Goal: Information Seeking & Learning: Find specific fact

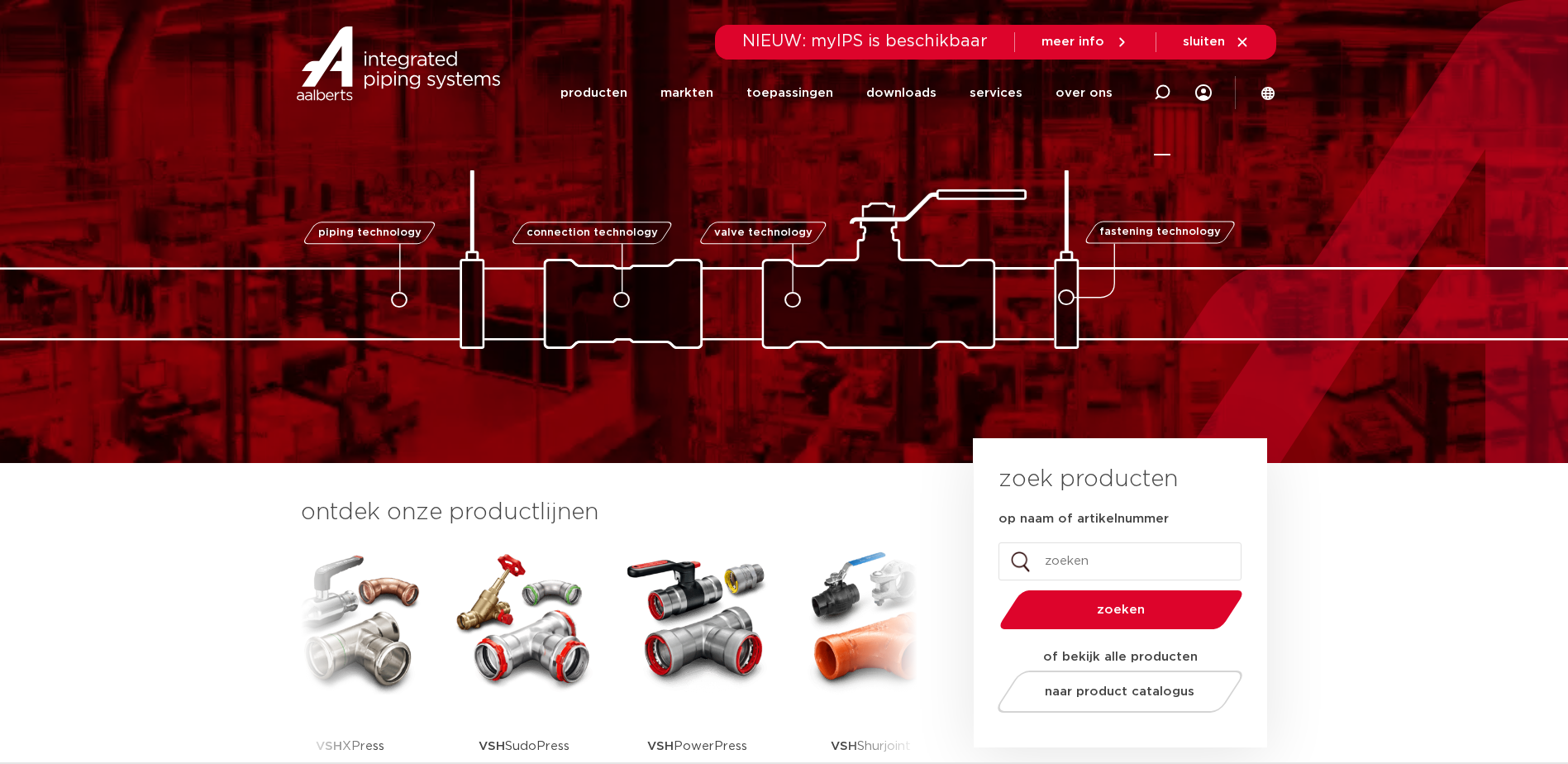
click at [1168, 93] on icon at bounding box center [1161, 92] width 17 height 17
paste input "171350030003"
type input "171350030003"
click button "Zoeken" at bounding box center [0, 0] width 0 height 0
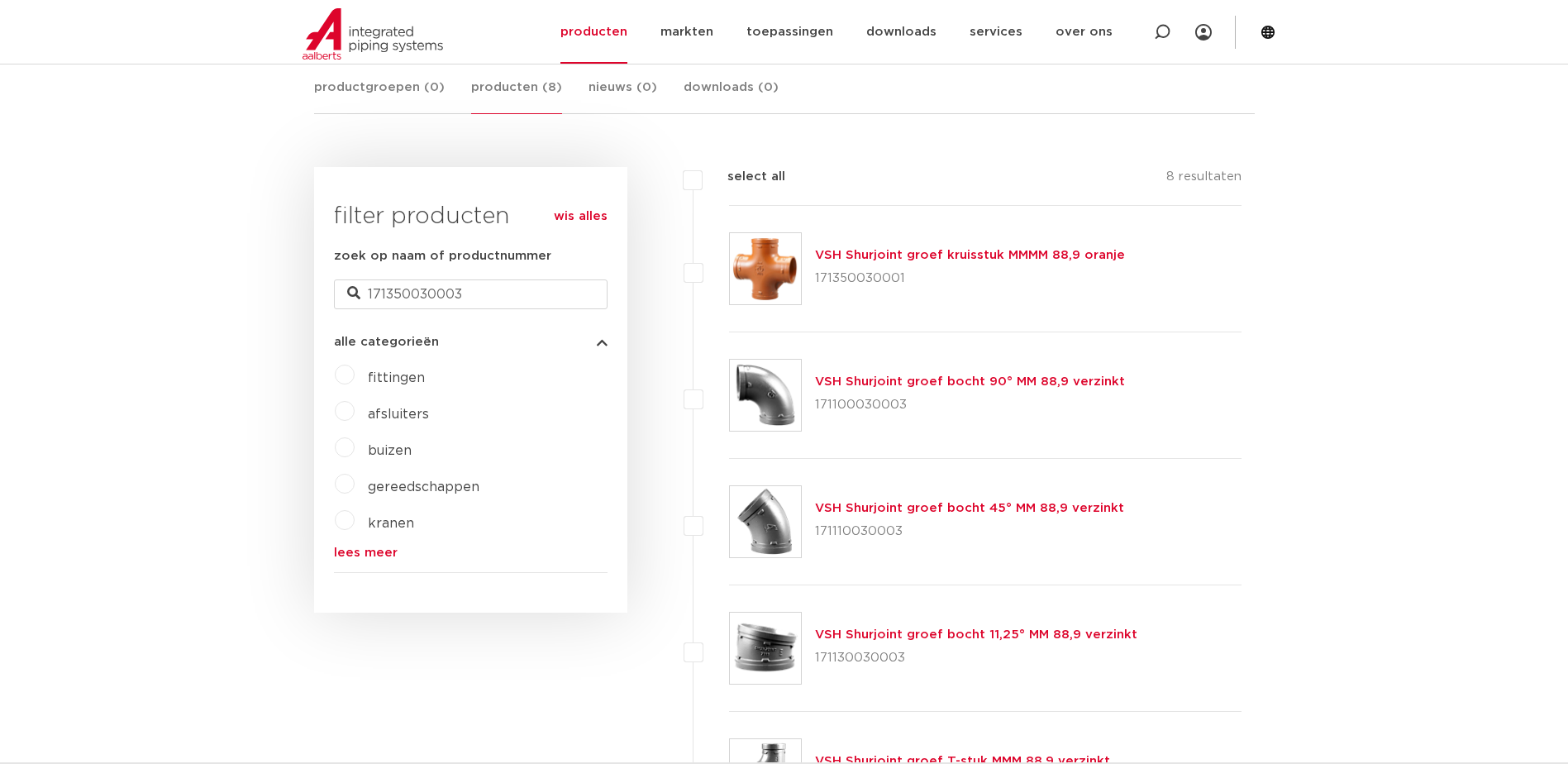
click at [929, 256] on link "VSH Shurjoint groef kruisstuk MMMM 88,9 oranje" at bounding box center [970, 255] width 310 height 12
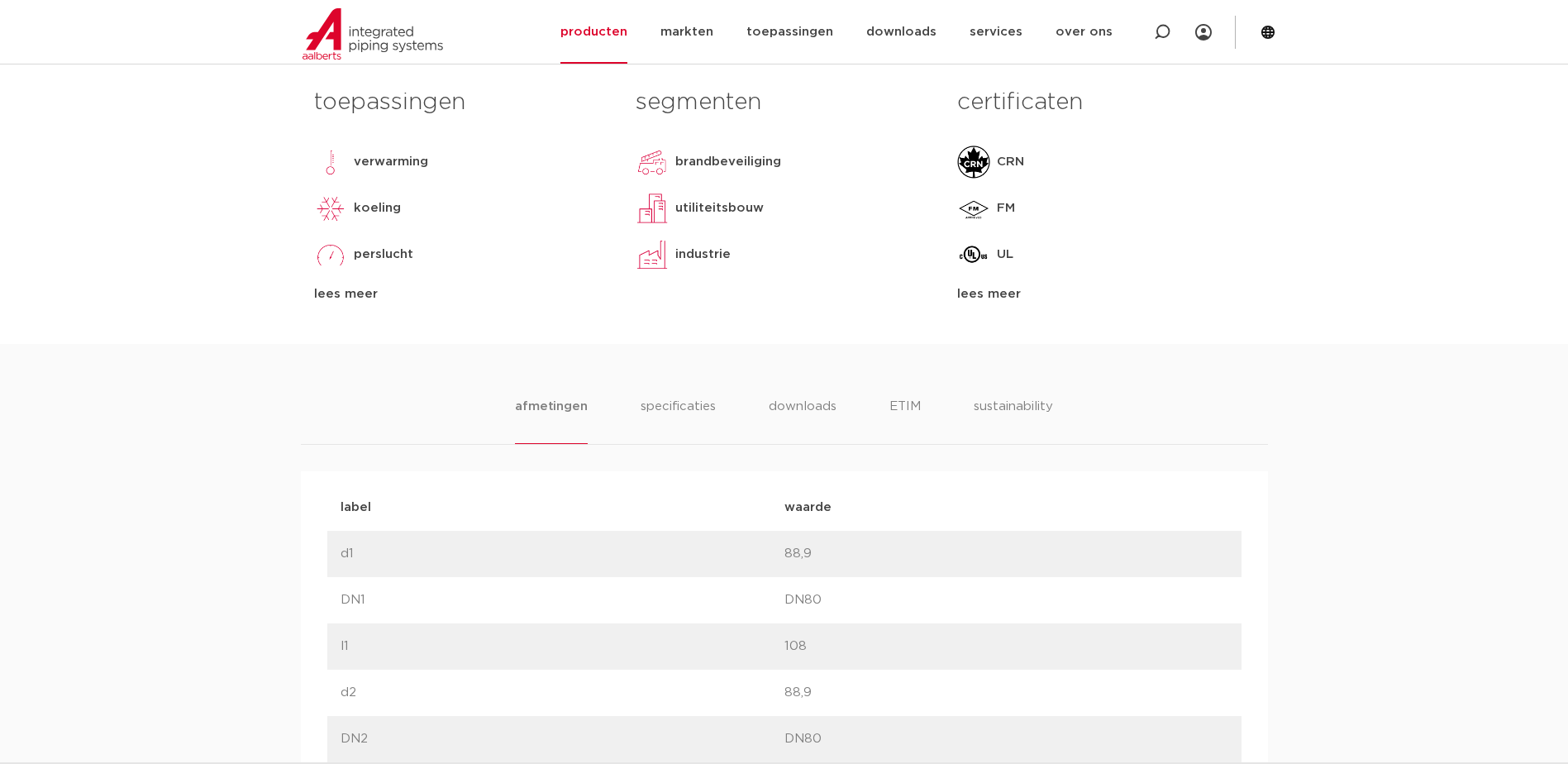
scroll to position [331, 0]
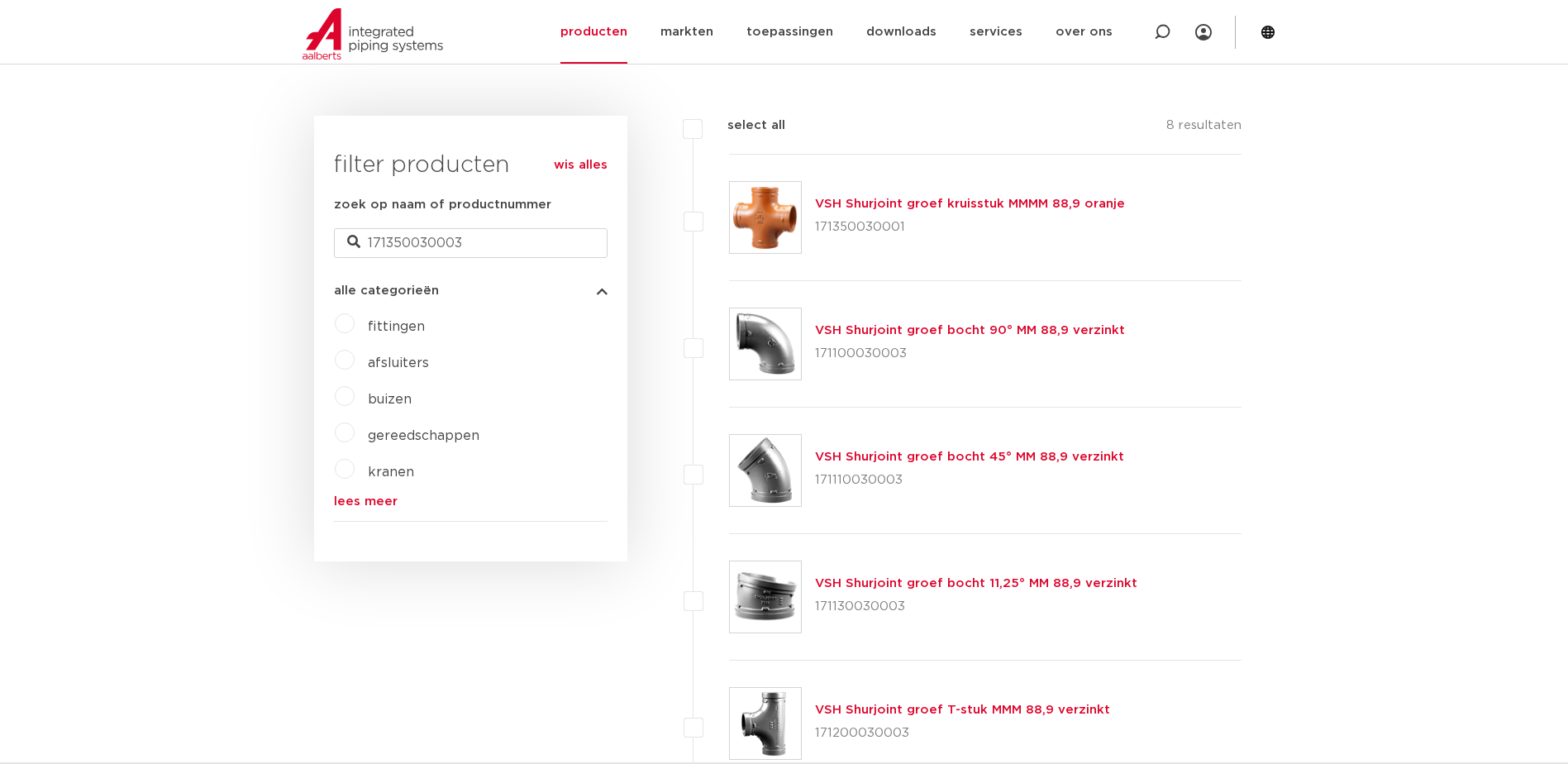
scroll to position [238, 0]
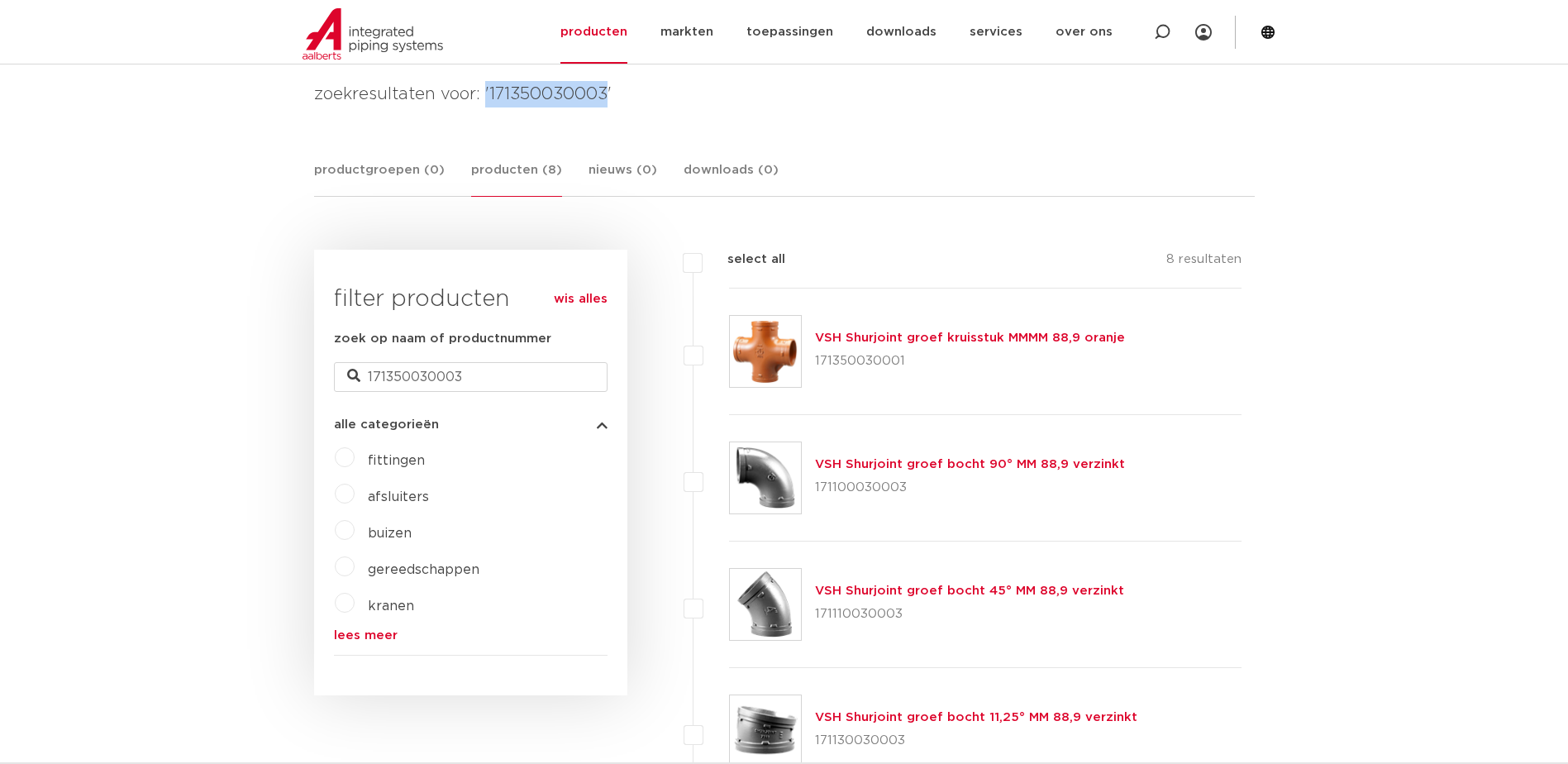
drag, startPoint x: 605, startPoint y: 93, endPoint x: 484, endPoint y: 89, distance: 121.1
click at [484, 89] on h4 "zoekresultaten voor: '171350030003'" at bounding box center [784, 95] width 940 height 27
click at [486, 88] on h4 "zoekresultaten voor: '171350030003'" at bounding box center [784, 95] width 940 height 27
click at [546, 98] on h4 "zoekresultaten voor: '171350030003'" at bounding box center [784, 95] width 940 height 27
drag, startPoint x: 607, startPoint y: 89, endPoint x: 490, endPoint y: 94, distance: 117.1
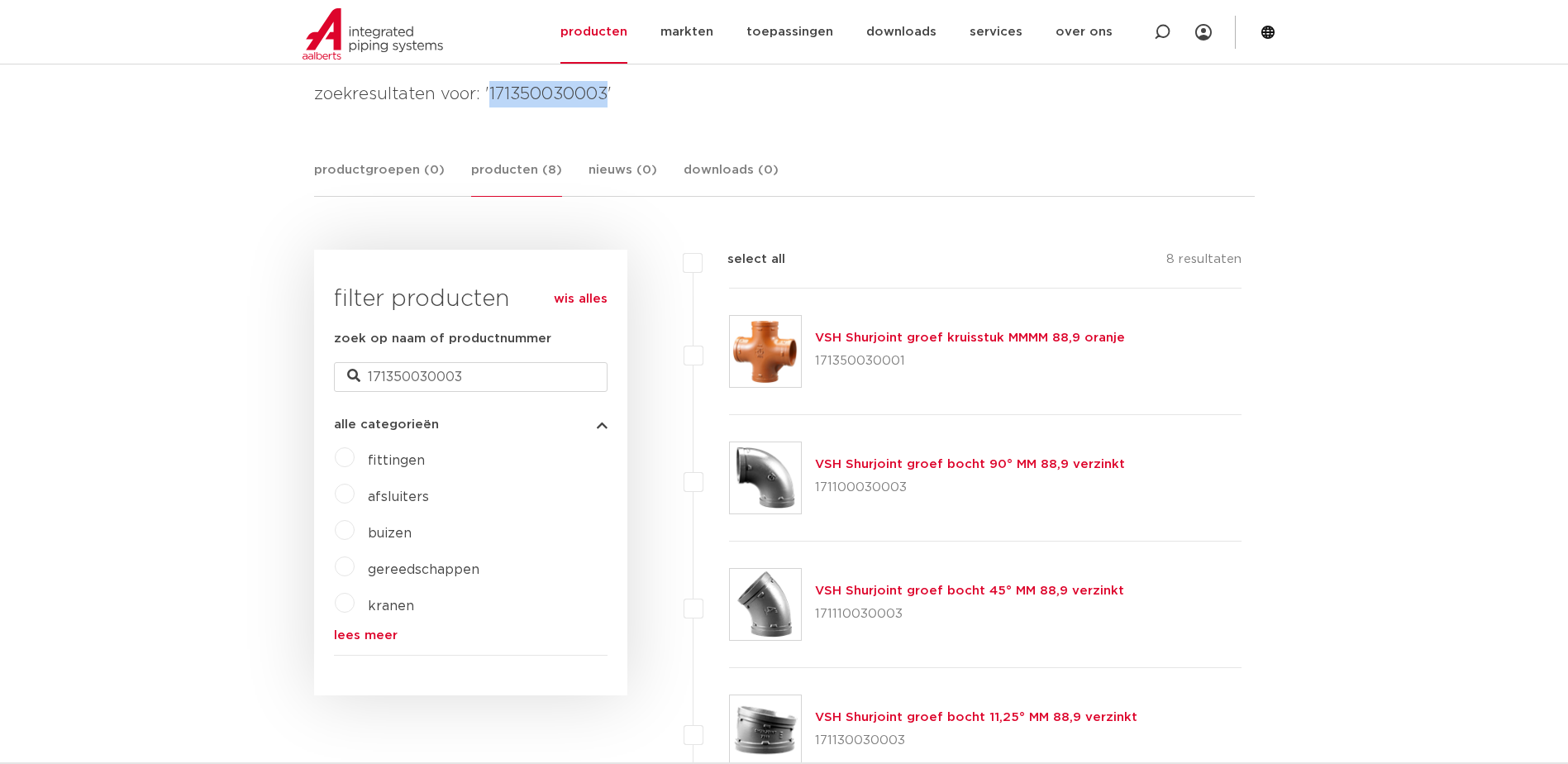
click at [490, 94] on h4 "zoekresultaten voor: '171350030003'" at bounding box center [784, 95] width 940 height 27
drag, startPoint x: 490, startPoint y: 94, endPoint x: 499, endPoint y: 96, distance: 9.2
copy h4 "171350030003"
